Goal: Task Accomplishment & Management: Complete application form

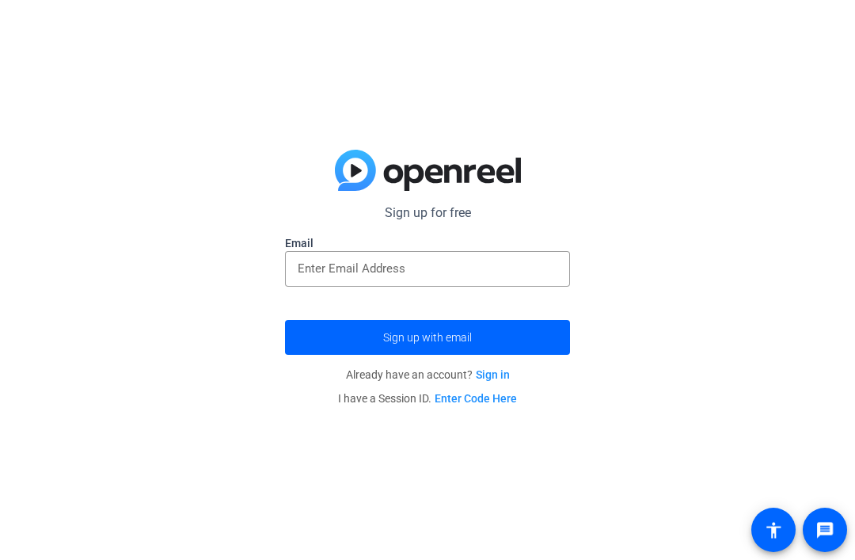
click at [523, 276] on input "email" at bounding box center [428, 268] width 260 height 19
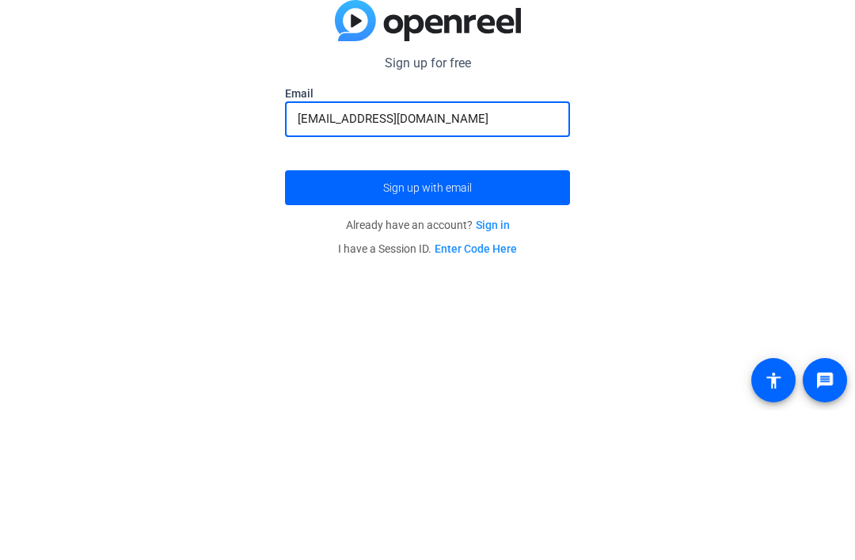
type input "[EMAIL_ADDRESS][DOMAIN_NAME]"
click at [512, 318] on span "submit" at bounding box center [427, 337] width 285 height 38
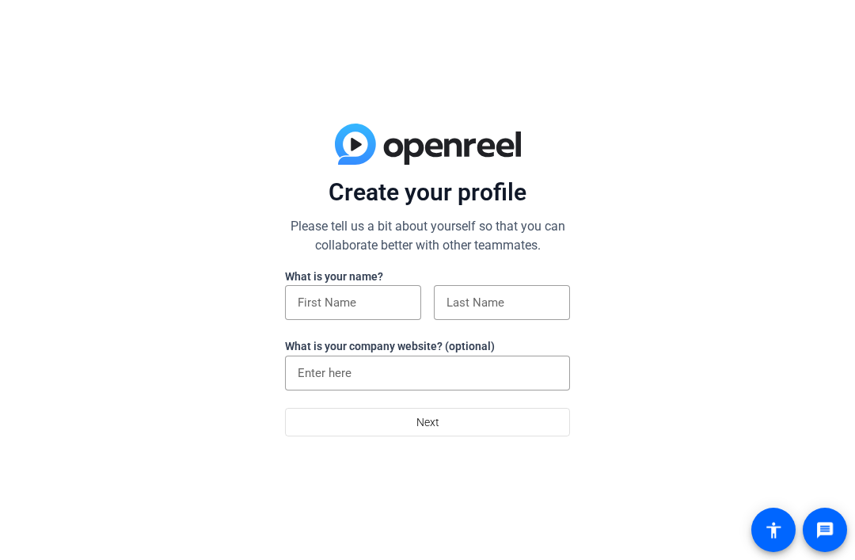
click at [382, 300] on input at bounding box center [353, 302] width 111 height 19
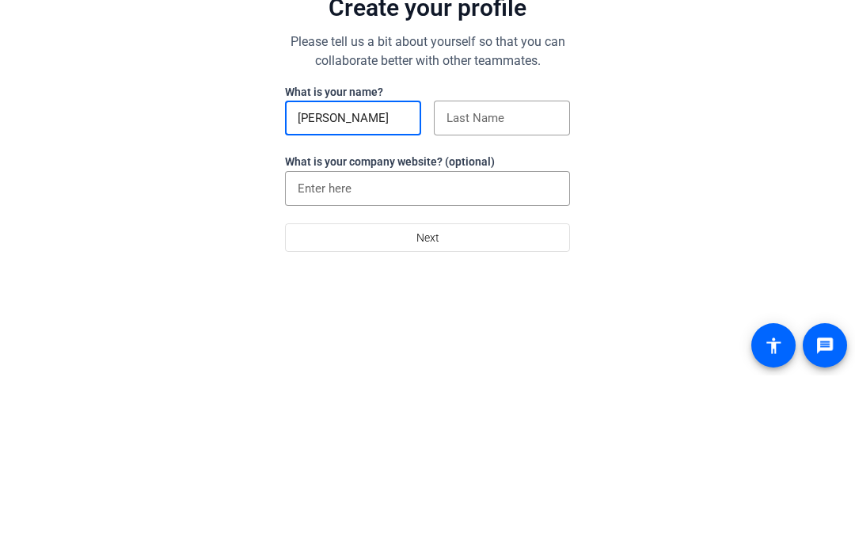
type input "Sara"
click at [536, 293] on input at bounding box center [502, 302] width 111 height 19
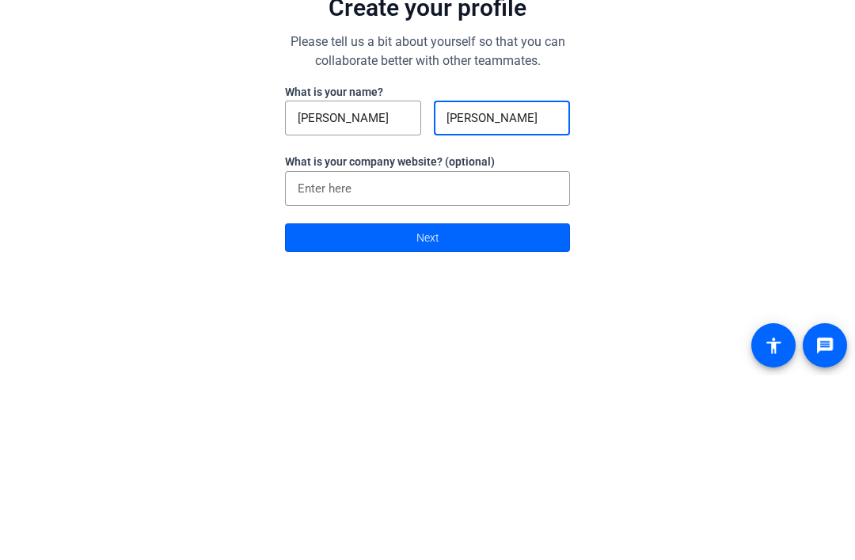
type input "Ballejo"
click at [513, 363] on input at bounding box center [428, 372] width 260 height 19
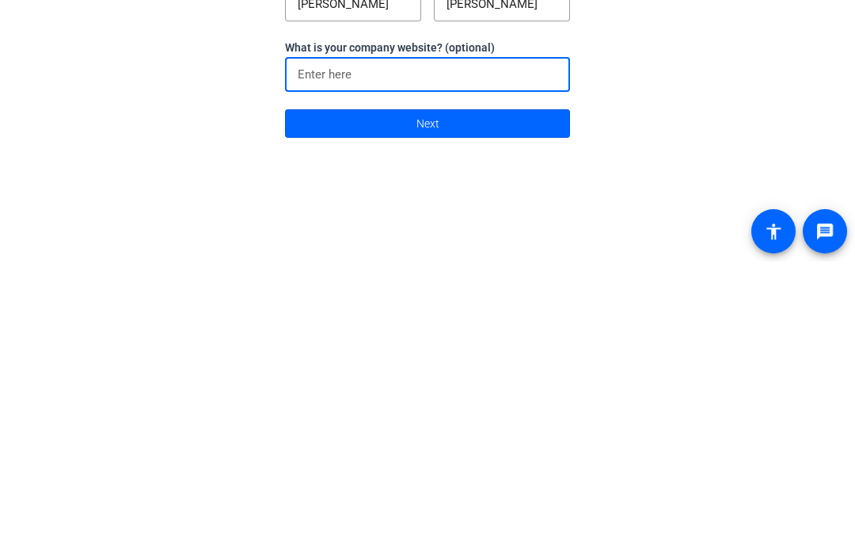
click at [523, 403] on span at bounding box center [427, 422] width 283 height 38
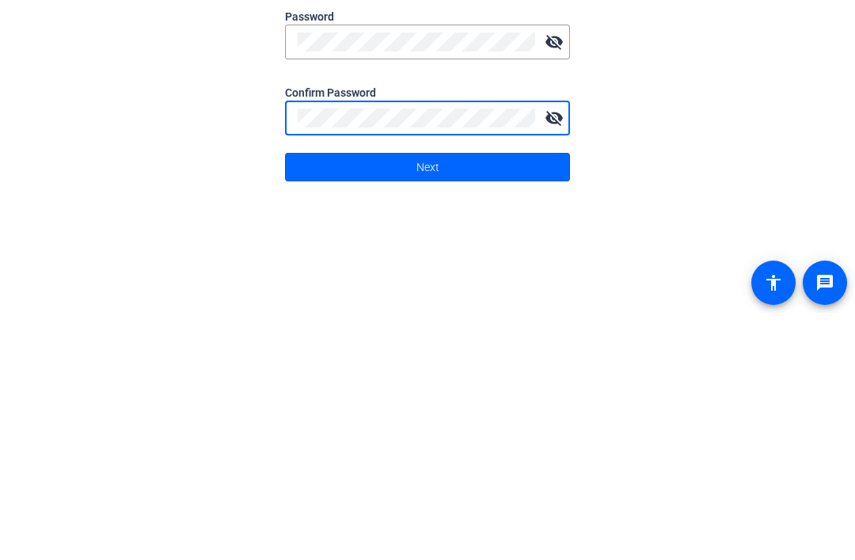
click at [530, 395] on span at bounding box center [427, 414] width 283 height 38
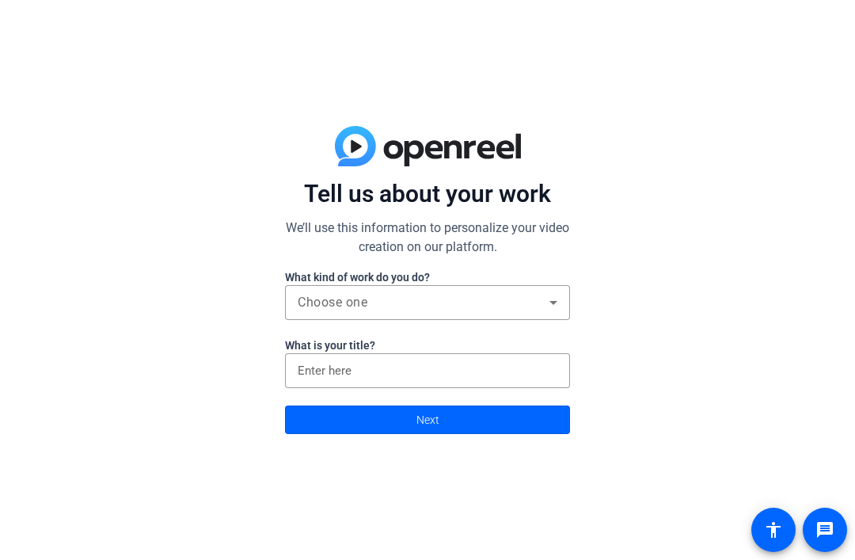
click at [530, 302] on div "Choose one" at bounding box center [424, 302] width 252 height 19
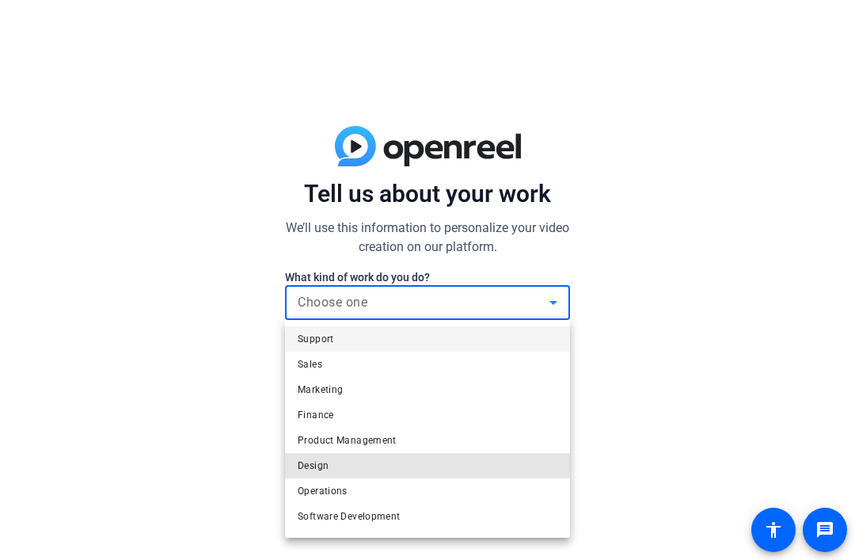
click at [489, 462] on mat-option "Design" at bounding box center [427, 465] width 285 height 25
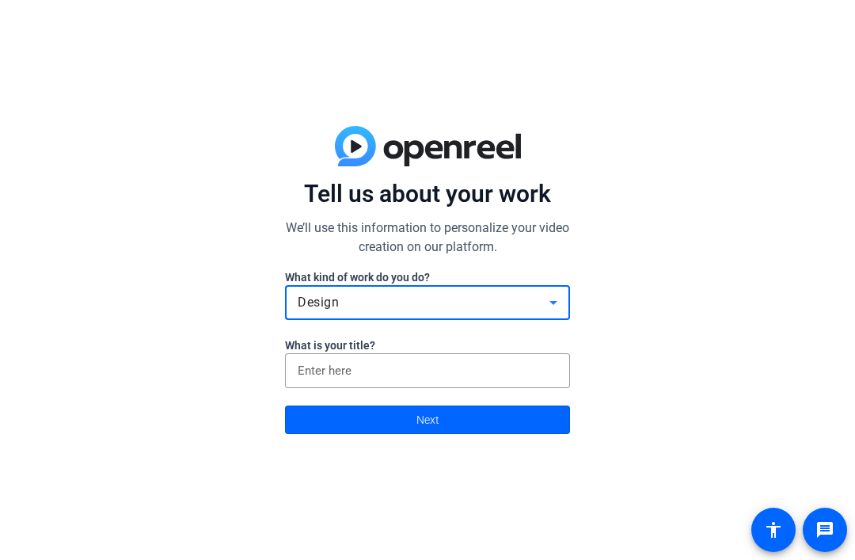
click at [559, 360] on div at bounding box center [427, 370] width 285 height 35
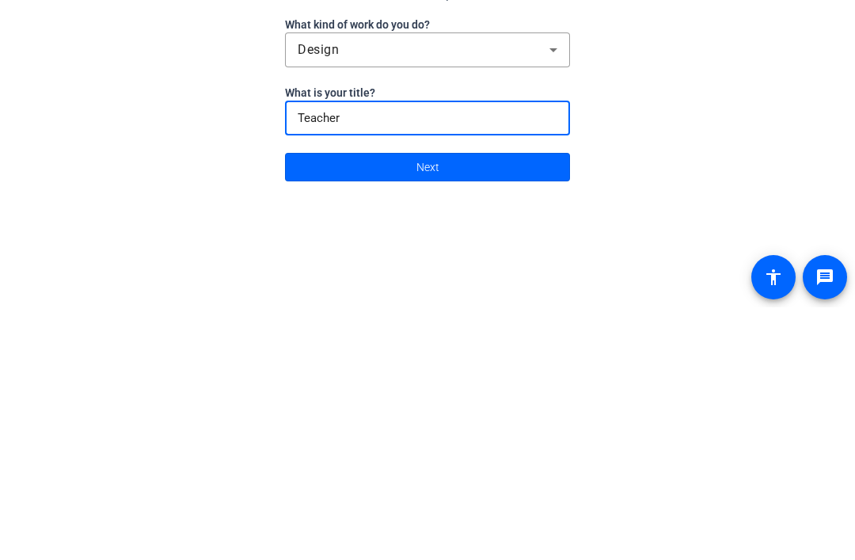
type input "Teacher"
click at [526, 401] on span at bounding box center [427, 420] width 283 height 38
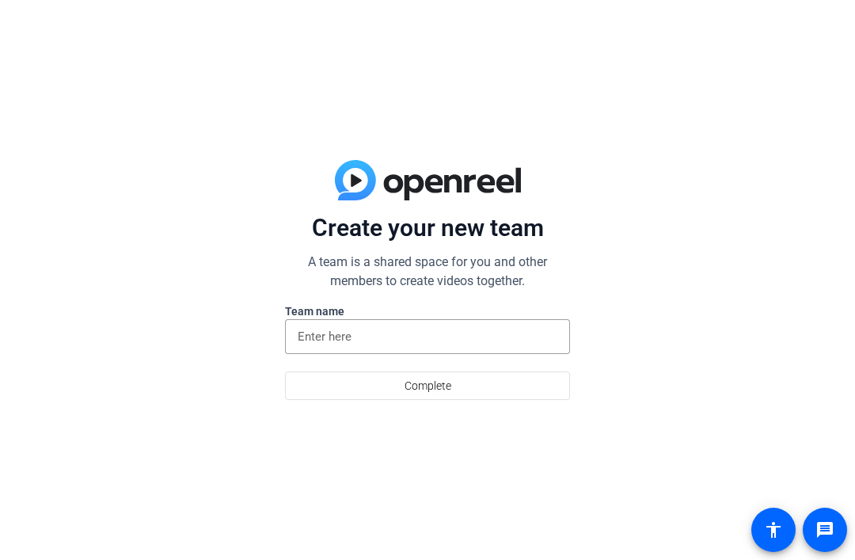
click at [524, 338] on input at bounding box center [428, 336] width 260 height 19
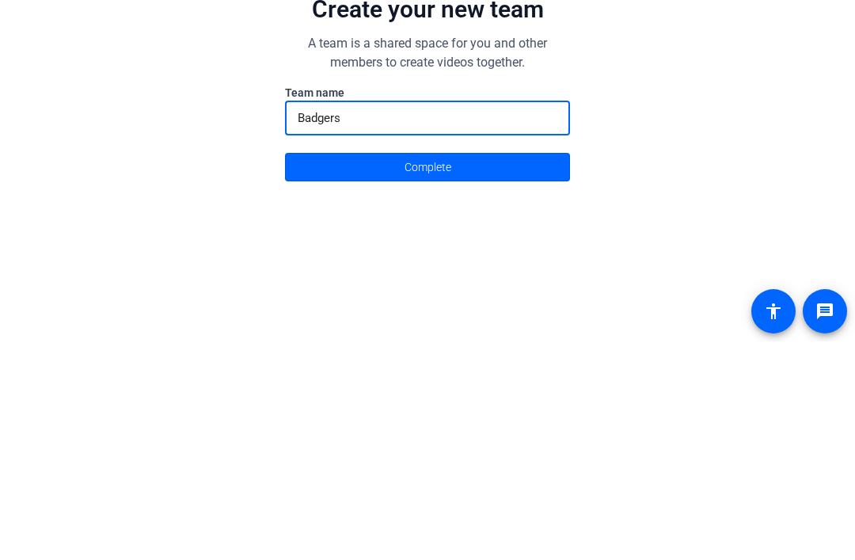
type input "Badgers"
click at [546, 367] on span at bounding box center [427, 386] width 283 height 38
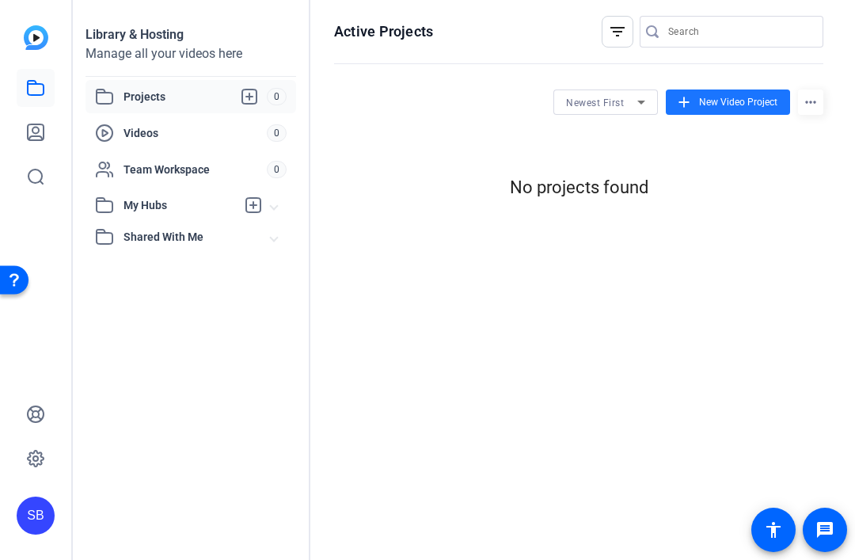
click at [727, 108] on span "New Video Project" at bounding box center [738, 102] width 78 height 14
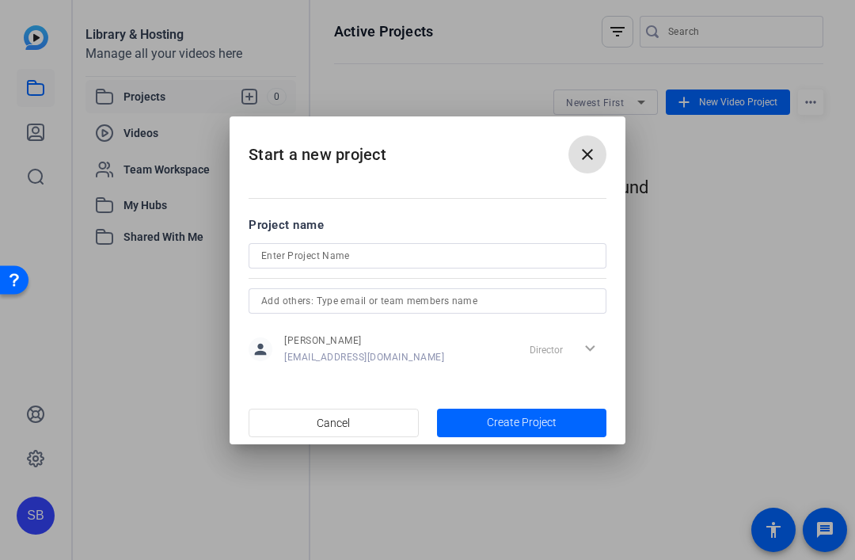
click at [547, 247] on input at bounding box center [427, 255] width 333 height 19
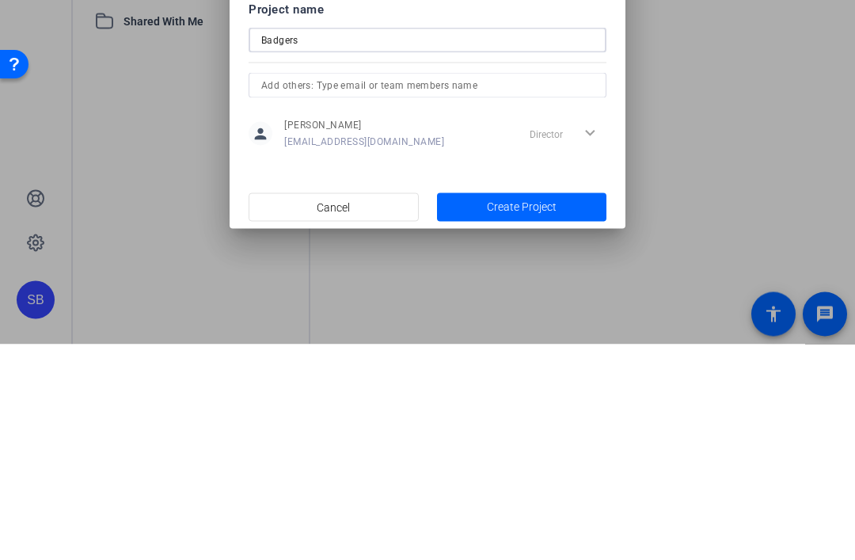
type input "Badgers"
click at [565, 404] on span "button" at bounding box center [522, 423] width 170 height 38
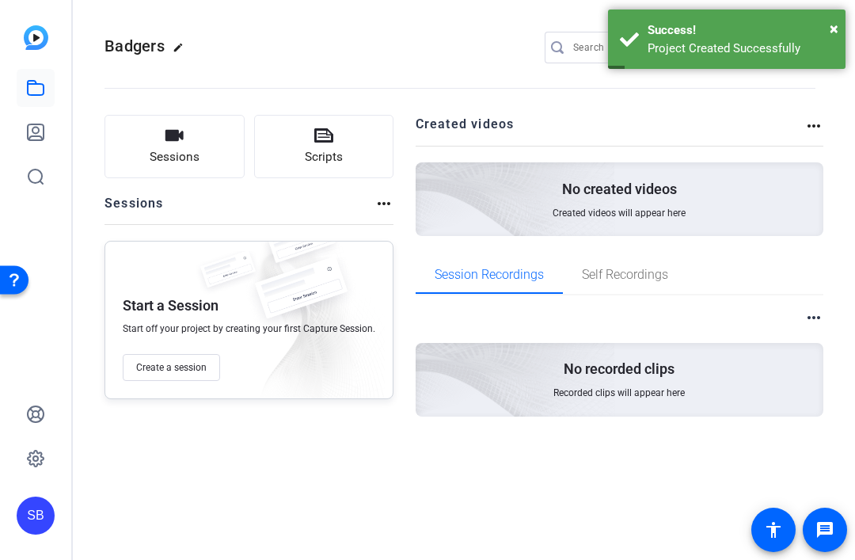
click at [167, 368] on span "Create a session" at bounding box center [171, 367] width 70 height 13
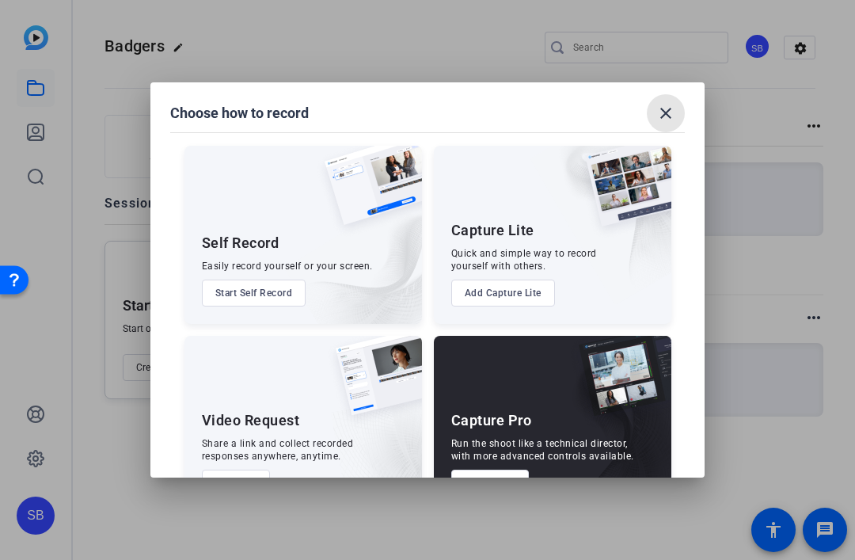
click at [669, 104] on mat-icon "close" at bounding box center [665, 113] width 19 height 19
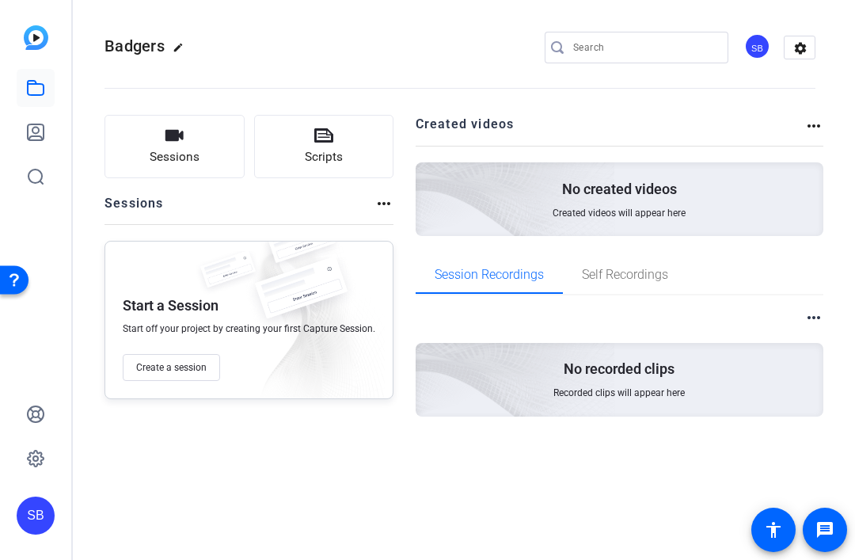
click at [169, 150] on span "Sessions" at bounding box center [175, 157] width 50 height 18
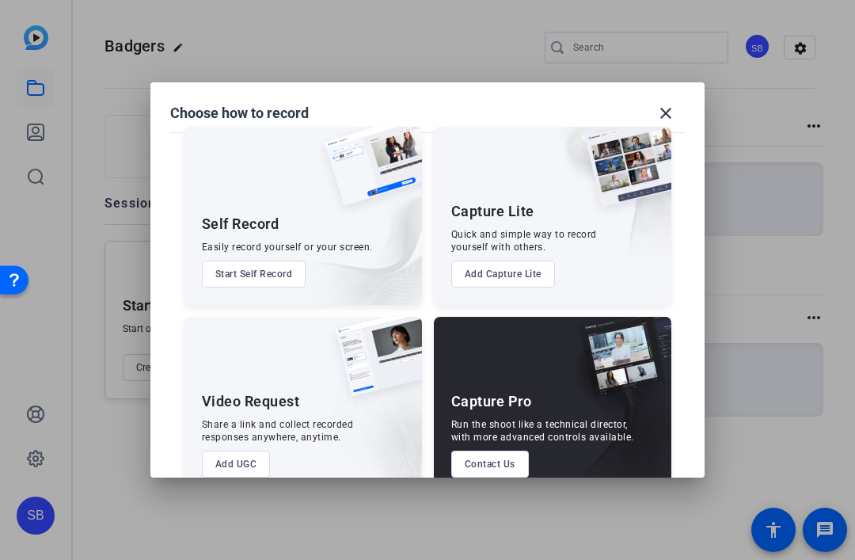
scroll to position [19, 0]
click at [230, 260] on button "Start Self Record" at bounding box center [254, 273] width 105 height 27
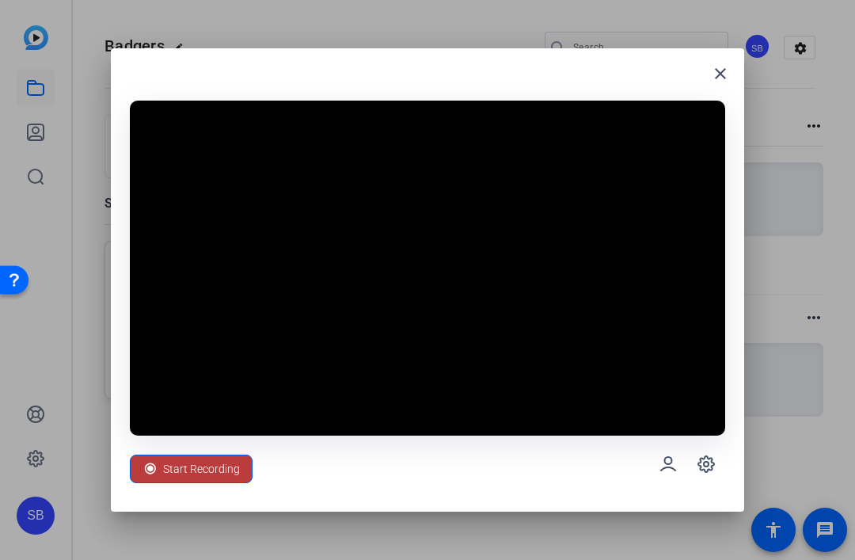
click at [189, 462] on span "Start Recording" at bounding box center [201, 469] width 77 height 30
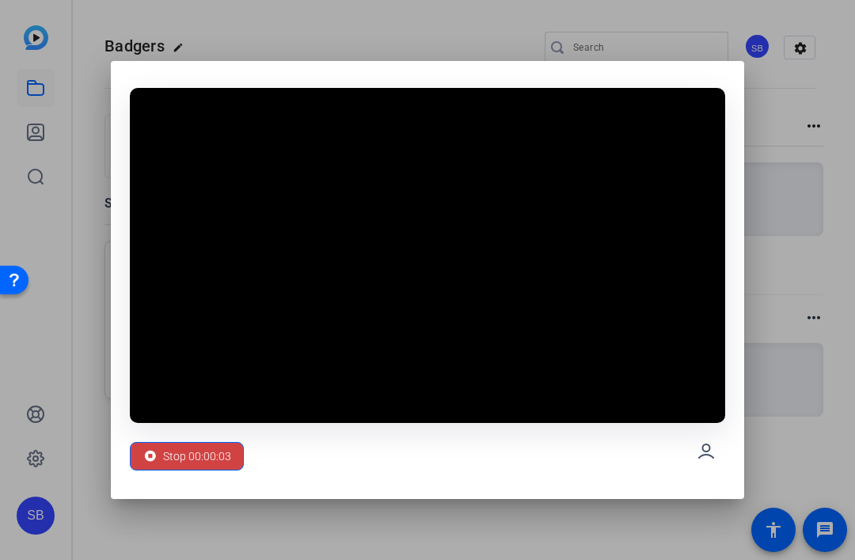
click at [194, 450] on span "Stop 00:00:03" at bounding box center [197, 456] width 68 height 30
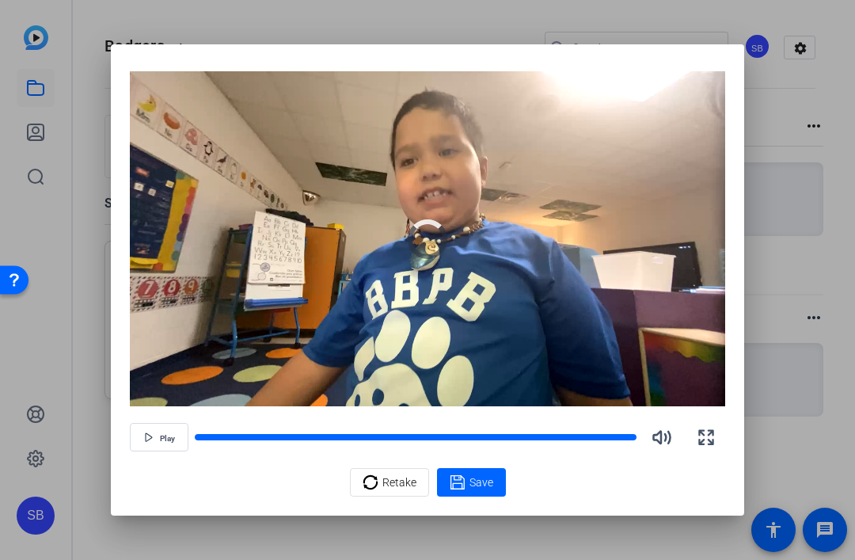
click at [477, 479] on span "Save" at bounding box center [482, 482] width 24 height 17
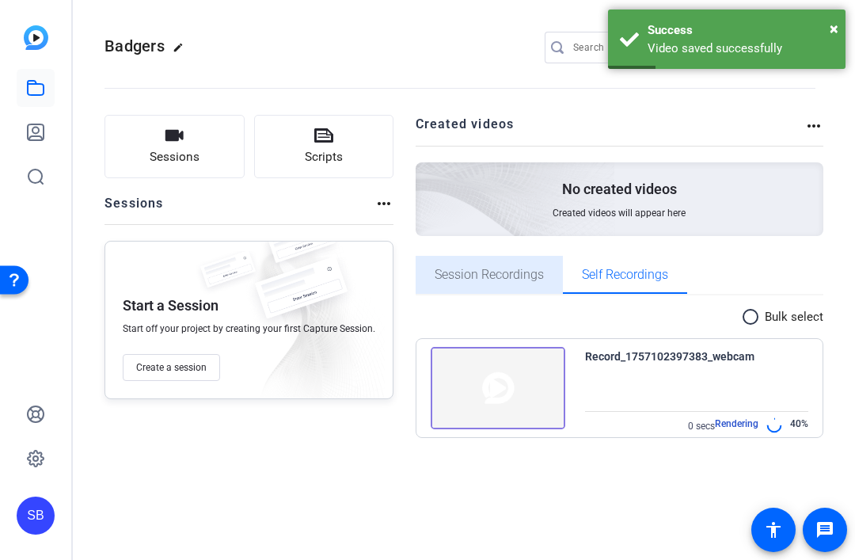
click at [504, 270] on span "Session Recordings" at bounding box center [489, 274] width 109 height 13
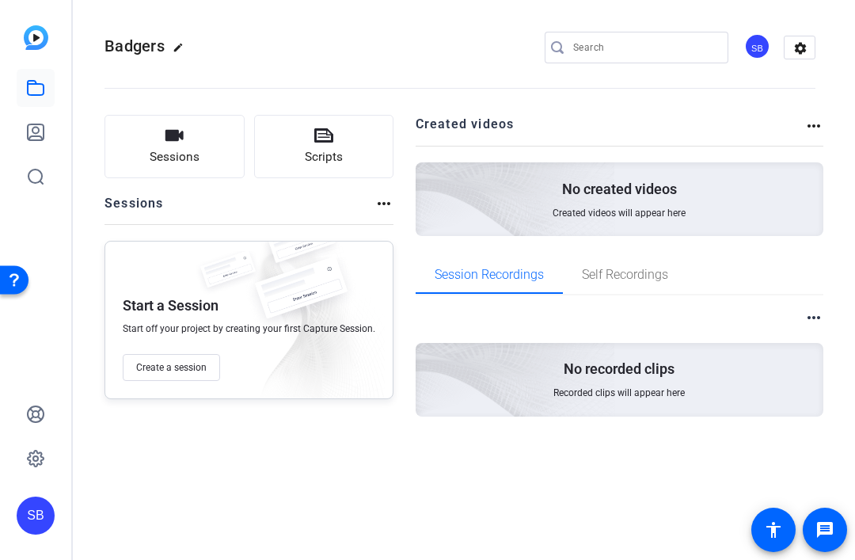
click at [610, 388] on img at bounding box center [427, 358] width 378 height 344
click at [805, 324] on mat-icon "more_horiz" at bounding box center [813, 317] width 19 height 19
click at [818, 312] on div at bounding box center [427, 280] width 855 height 560
click at [519, 496] on div "Badgers edit SB settings Sessions Scripts Sessions more_horiz Start a Session S…" at bounding box center [464, 280] width 782 height 560
click at [32, 81] on icon at bounding box center [36, 88] width 16 height 14
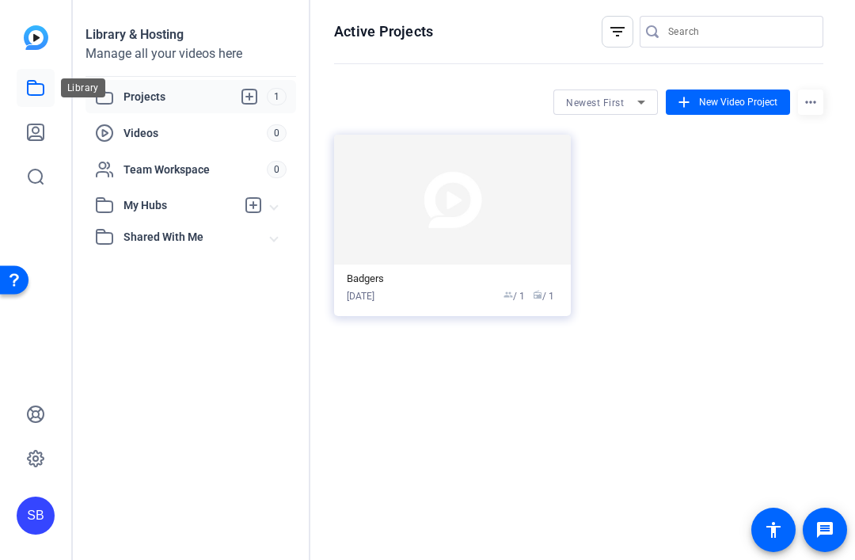
click at [187, 124] on div "Videos" at bounding box center [181, 133] width 172 height 19
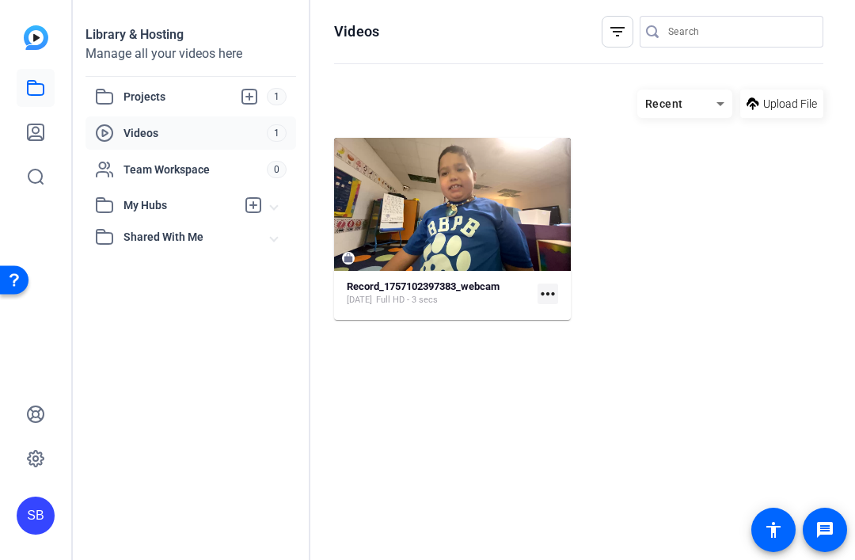
click at [787, 111] on span "Upload File" at bounding box center [790, 104] width 54 height 17
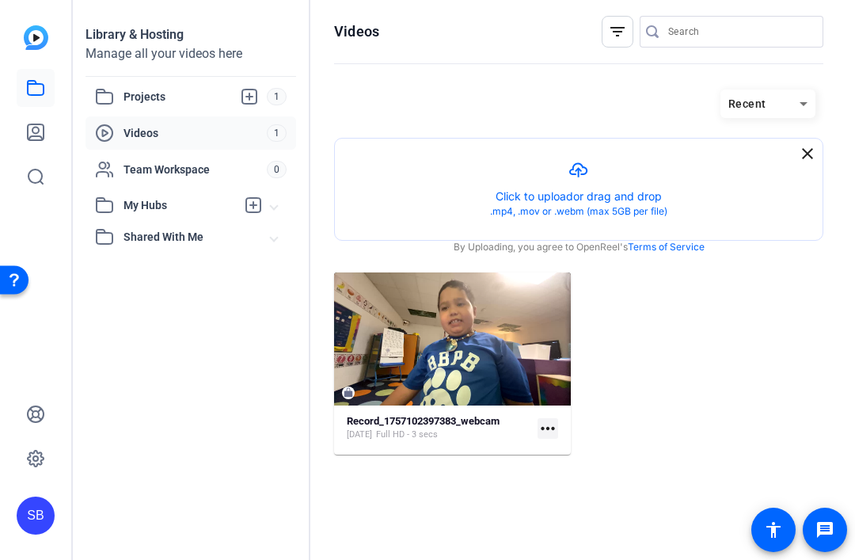
click at [608, 196] on button "button" at bounding box center [579, 189] width 488 height 101
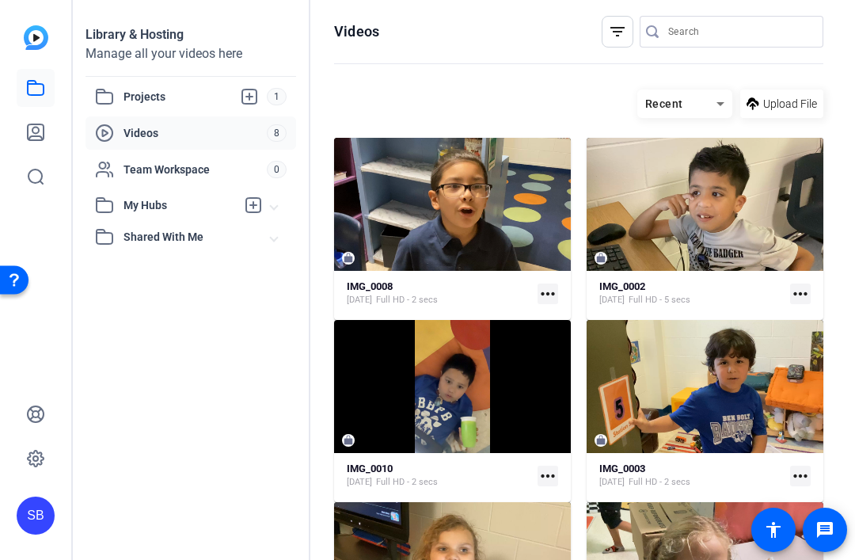
click at [121, 103] on div "Projects" at bounding box center [181, 96] width 172 height 19
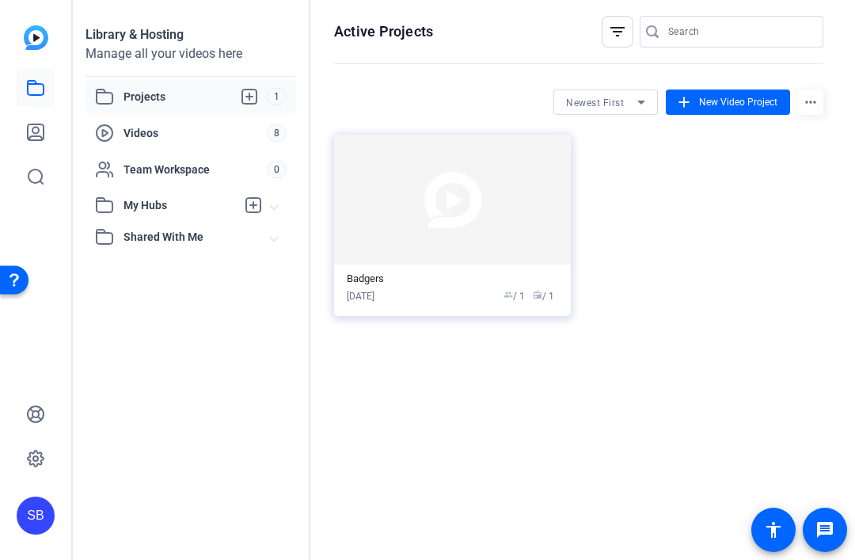
click at [239, 82] on div "Projects 1" at bounding box center [191, 96] width 211 height 33
click at [731, 109] on span at bounding box center [728, 102] width 124 height 38
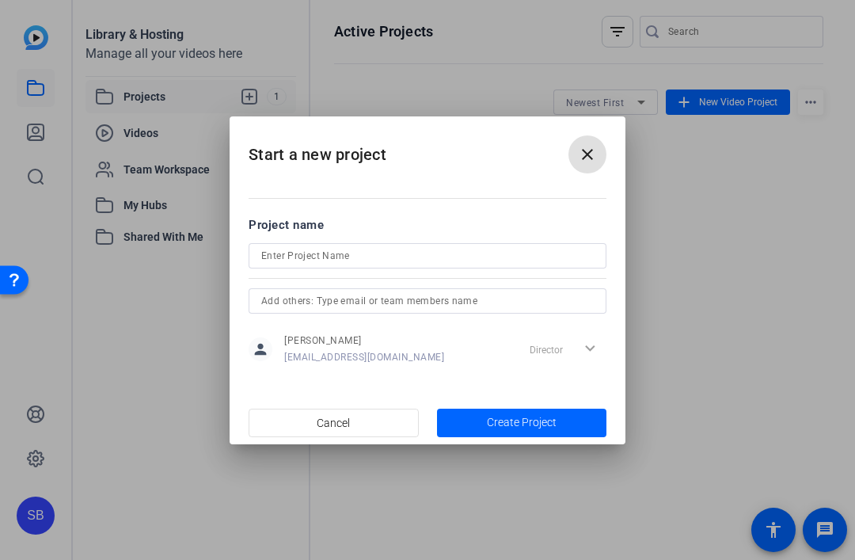
click at [493, 248] on input at bounding box center [427, 255] width 333 height 19
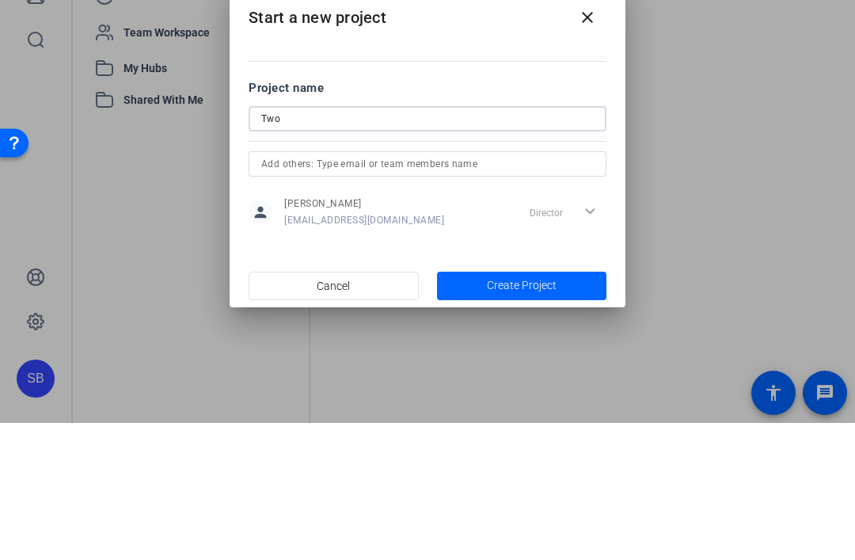
type input "Two"
click at [474, 314] on div at bounding box center [428, 322] width 358 height 17
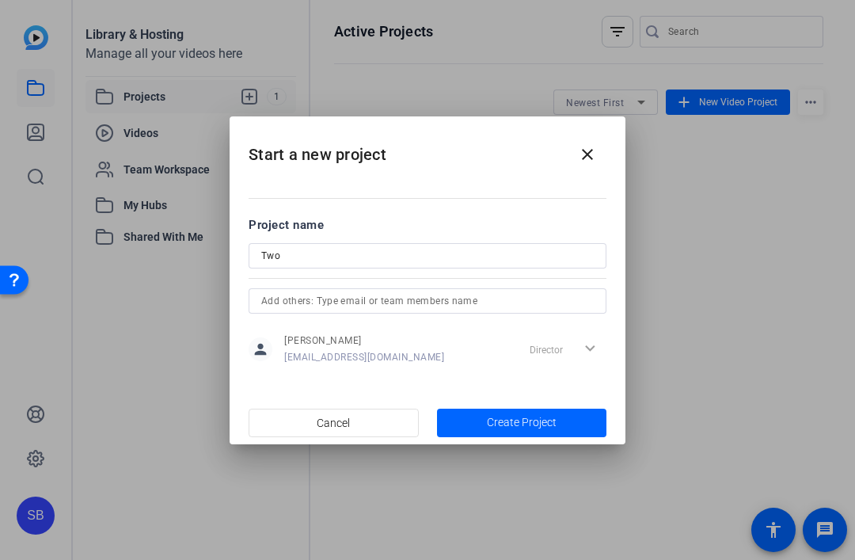
click at [500, 418] on span "Create Project" at bounding box center [522, 422] width 70 height 17
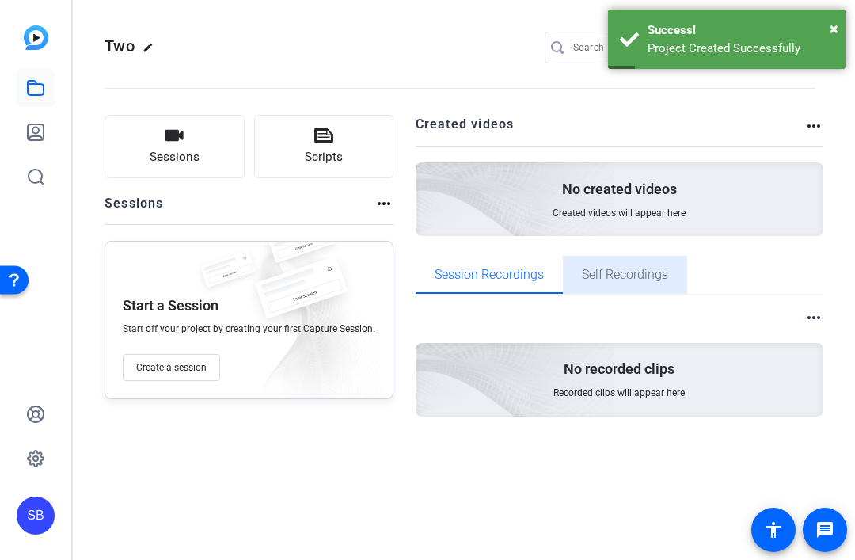
click at [635, 281] on span "Self Recordings" at bounding box center [625, 274] width 86 height 13
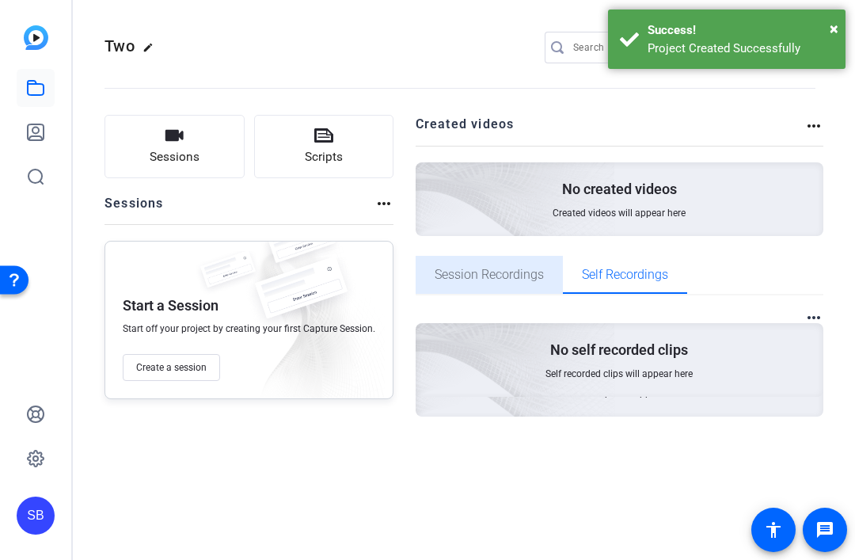
click at [516, 282] on span "Session Recordings" at bounding box center [489, 275] width 109 height 38
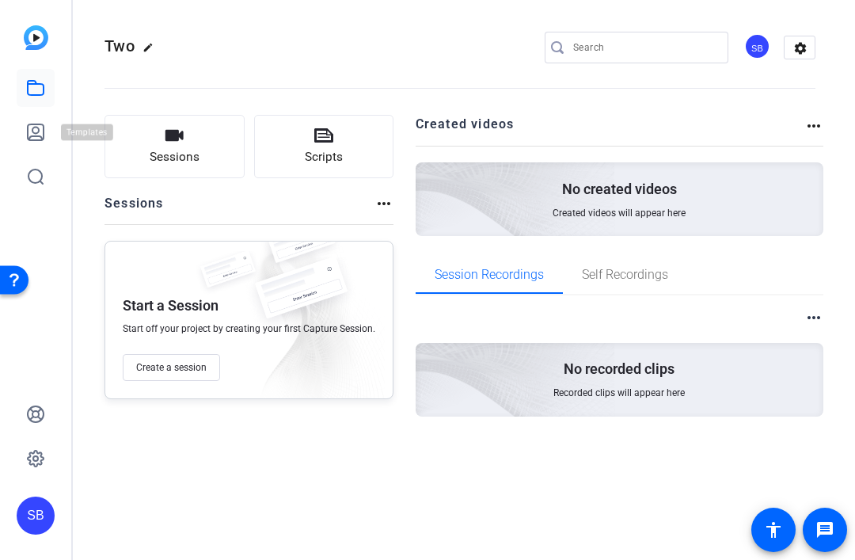
click at [41, 173] on icon at bounding box center [36, 176] width 14 height 14
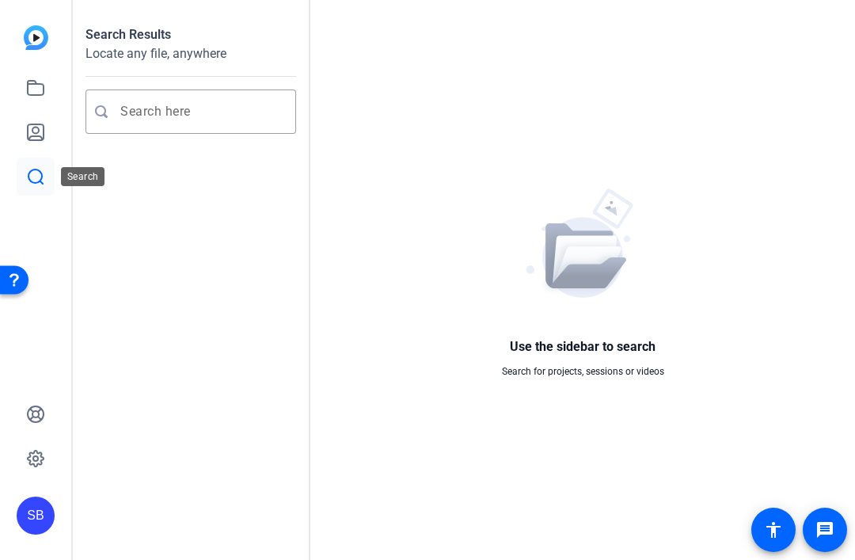
click at [26, 129] on icon at bounding box center [35, 132] width 19 height 19
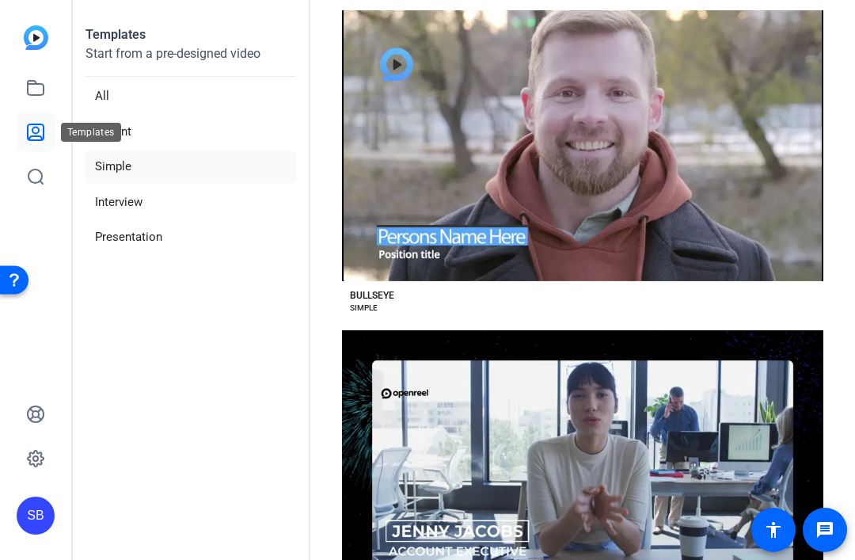
scroll to position [1717, 0]
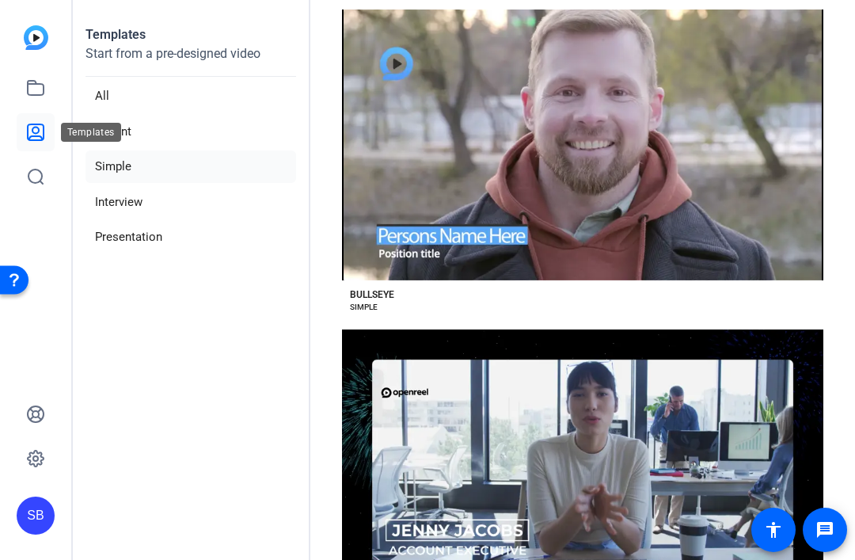
click at [591, 143] on div "Preview Bullseye" at bounding box center [583, 145] width 96 height 22
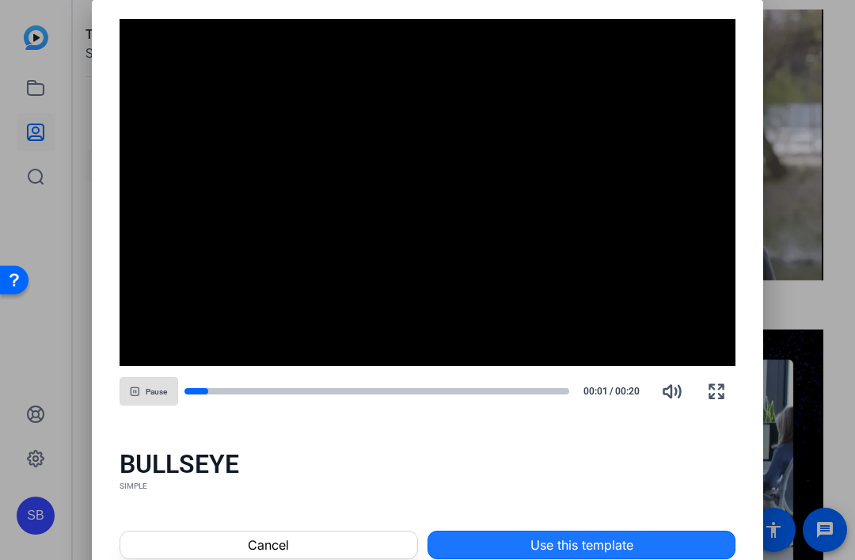
click at [500, 542] on span at bounding box center [581, 545] width 306 height 38
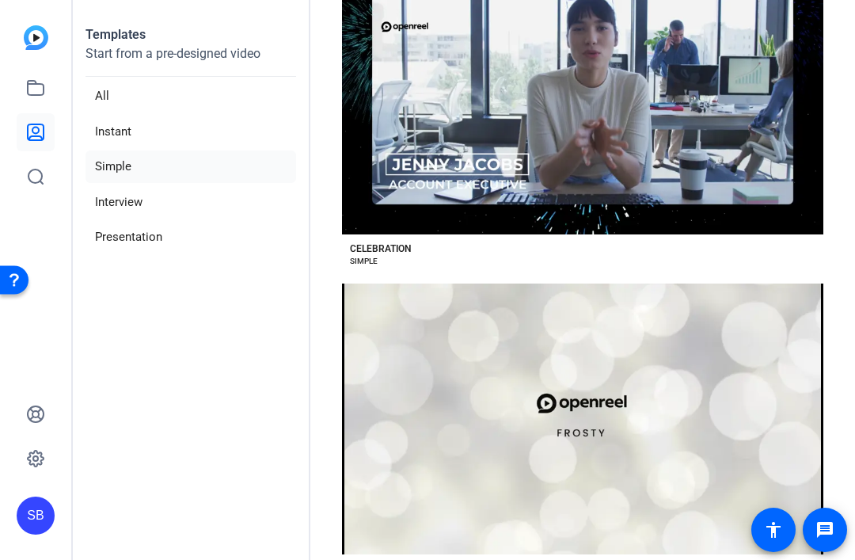
scroll to position [2088, 0]
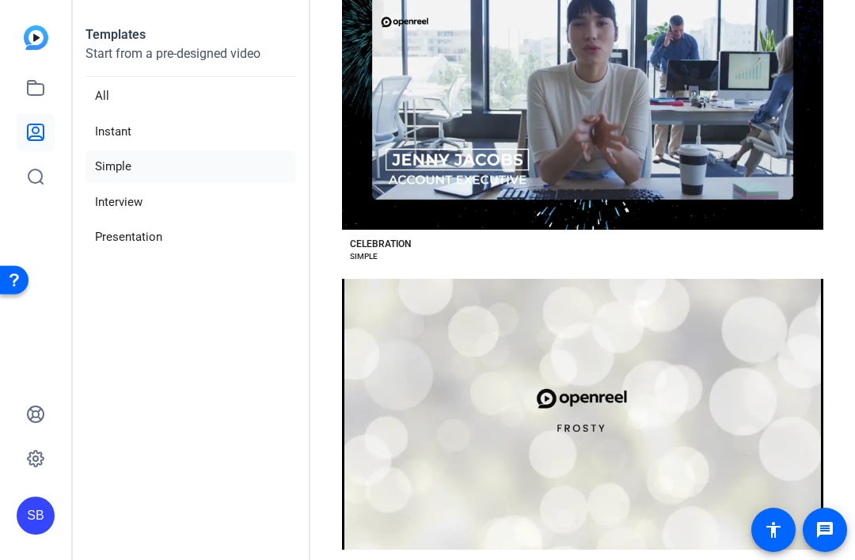
click at [706, 397] on div "Preview Cheer" at bounding box center [582, 414] width 481 height 271
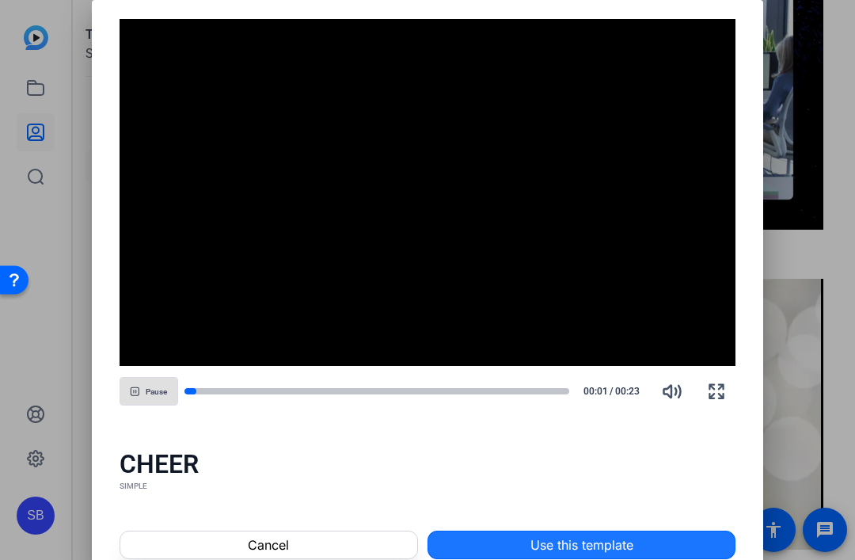
click at [585, 550] on span "Use this template" at bounding box center [581, 544] width 103 height 19
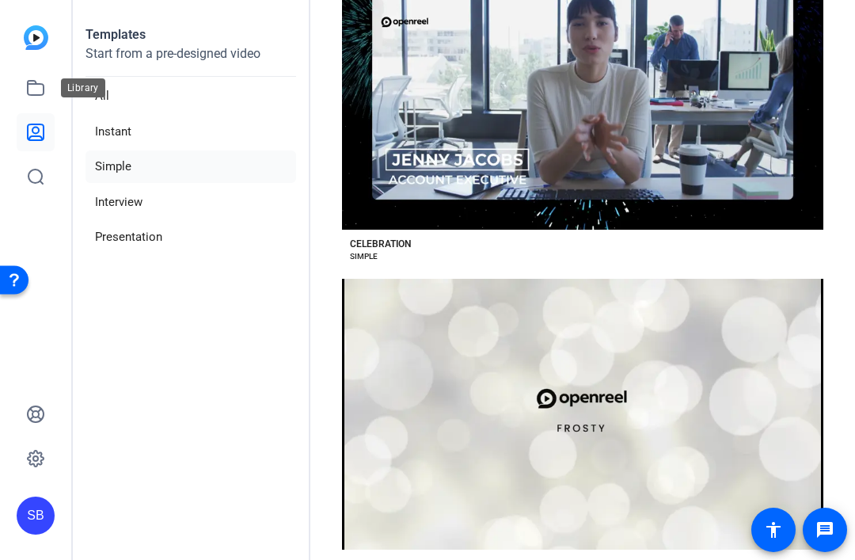
scroll to position [0, 0]
click at [35, 80] on icon at bounding box center [35, 87] width 19 height 19
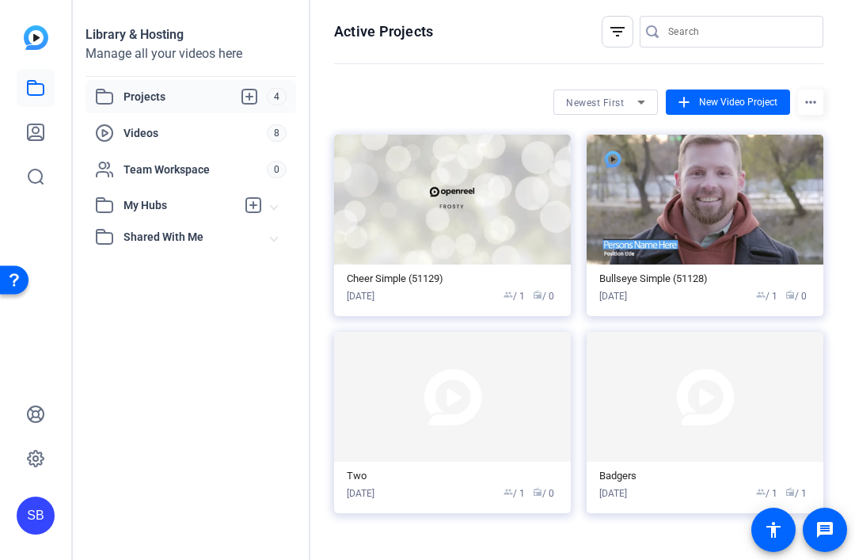
click at [523, 221] on img at bounding box center [452, 200] width 237 height 130
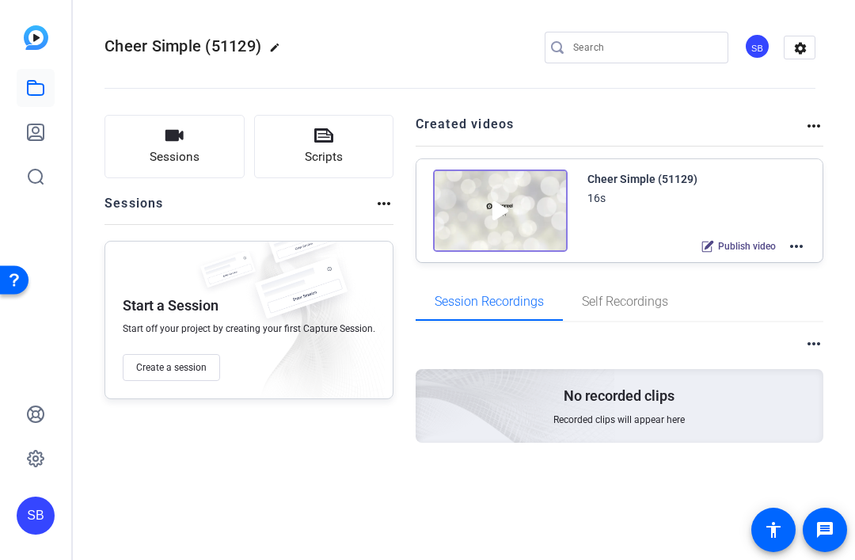
click at [799, 248] on mat-icon "more_horiz" at bounding box center [796, 246] width 19 height 19
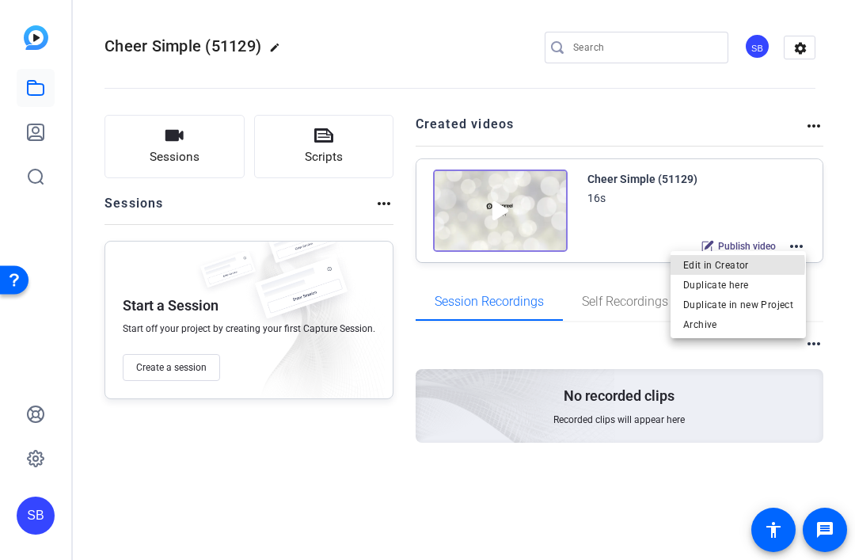
click at [737, 266] on span "Edit in Creator" at bounding box center [738, 265] width 110 height 19
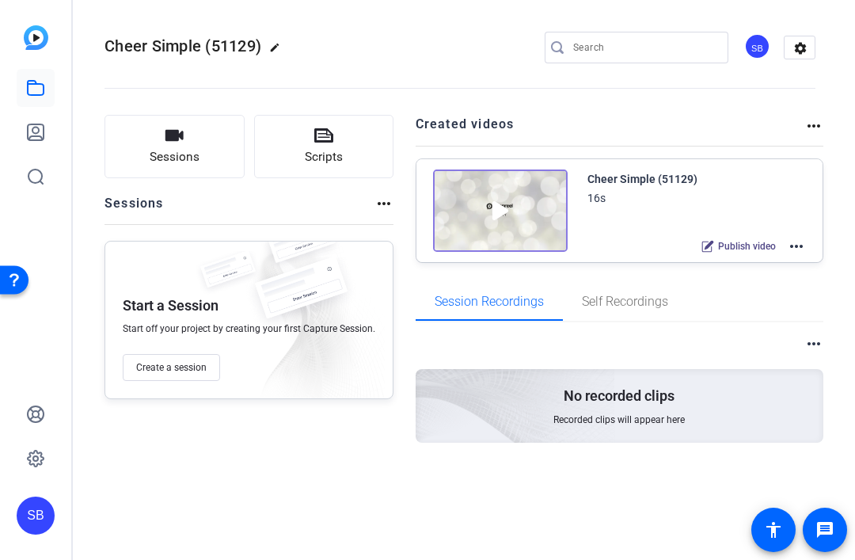
click at [486, 209] on img at bounding box center [500, 210] width 135 height 82
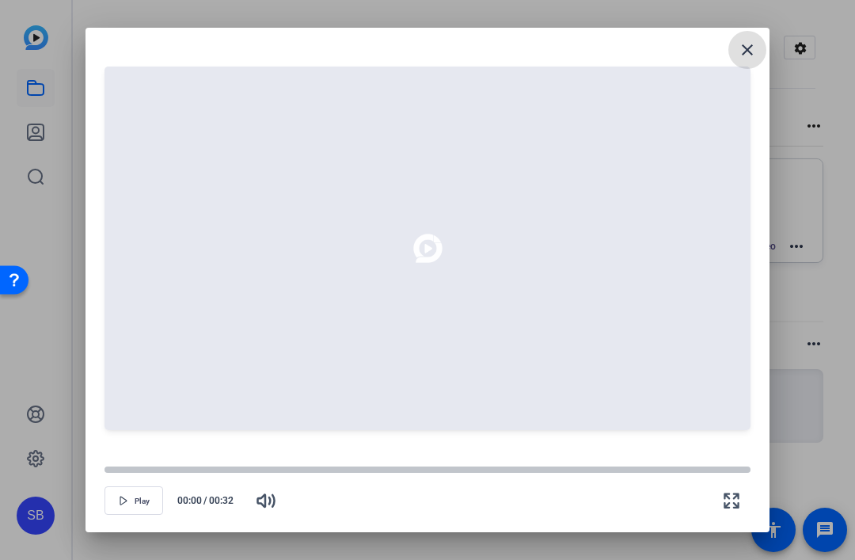
click at [119, 519] on span "button" at bounding box center [133, 500] width 57 height 38
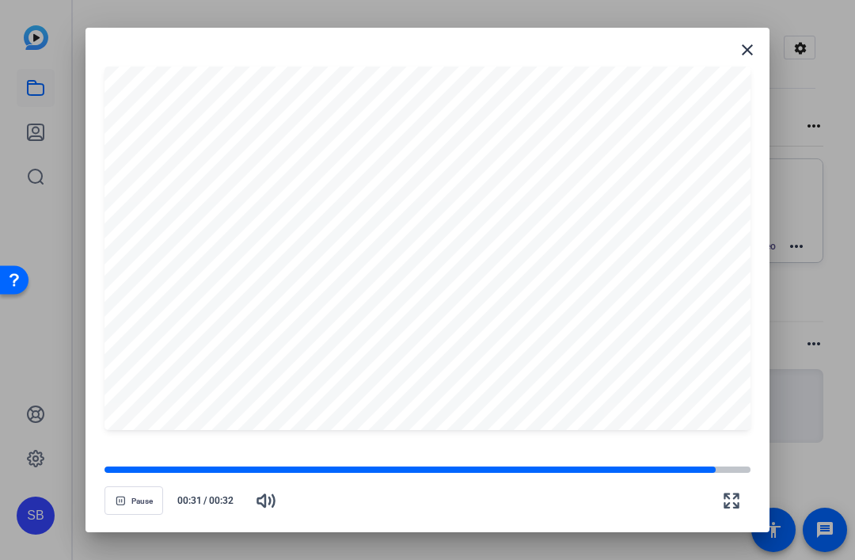
click at [748, 40] on mat-icon "close" at bounding box center [747, 49] width 19 height 19
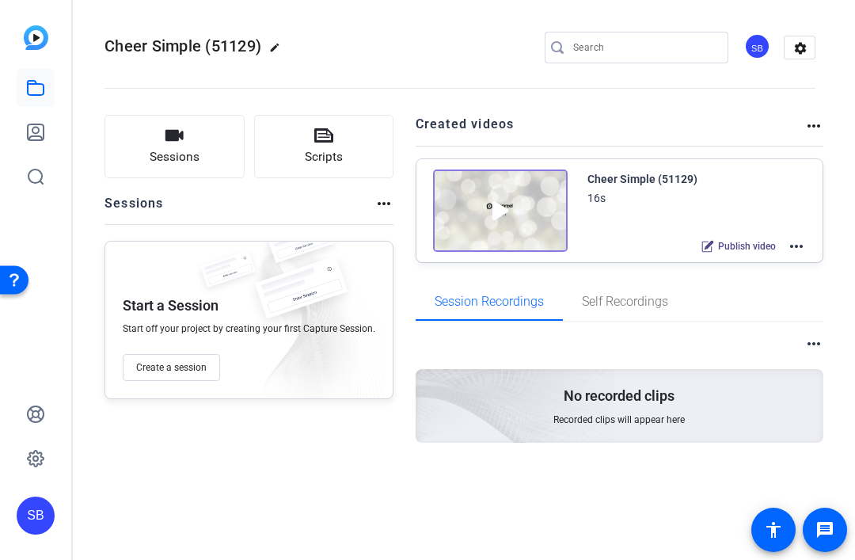
click at [799, 242] on mat-icon "more_horiz" at bounding box center [796, 246] width 19 height 19
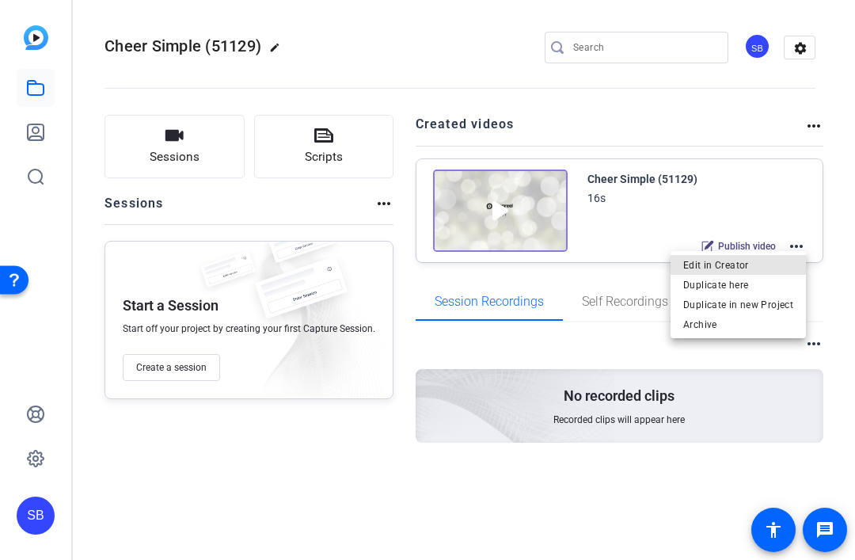
click at [740, 263] on span "Edit in Creator" at bounding box center [738, 265] width 110 height 19
